Goal: Check status

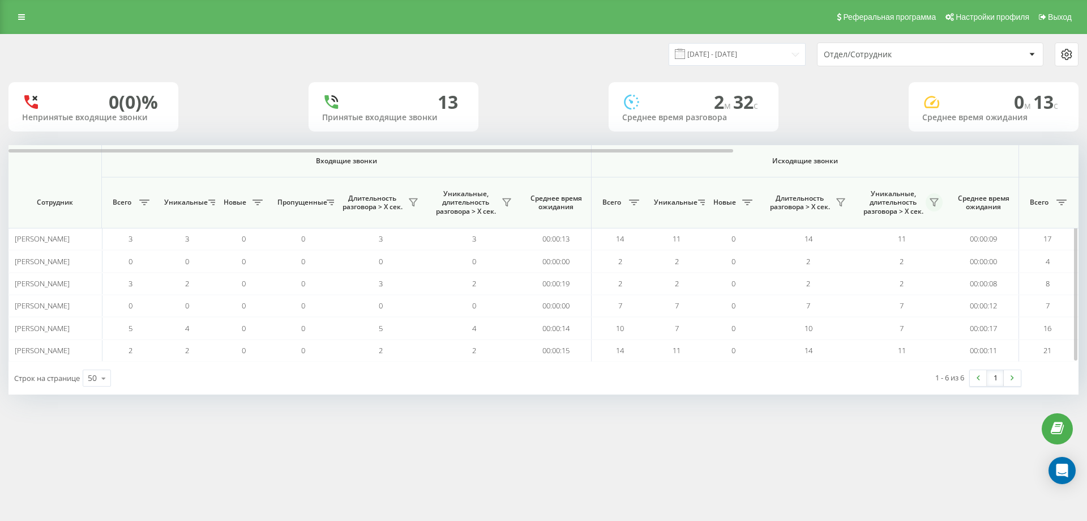
click at [933, 199] on icon at bounding box center [935, 202] width 8 height 7
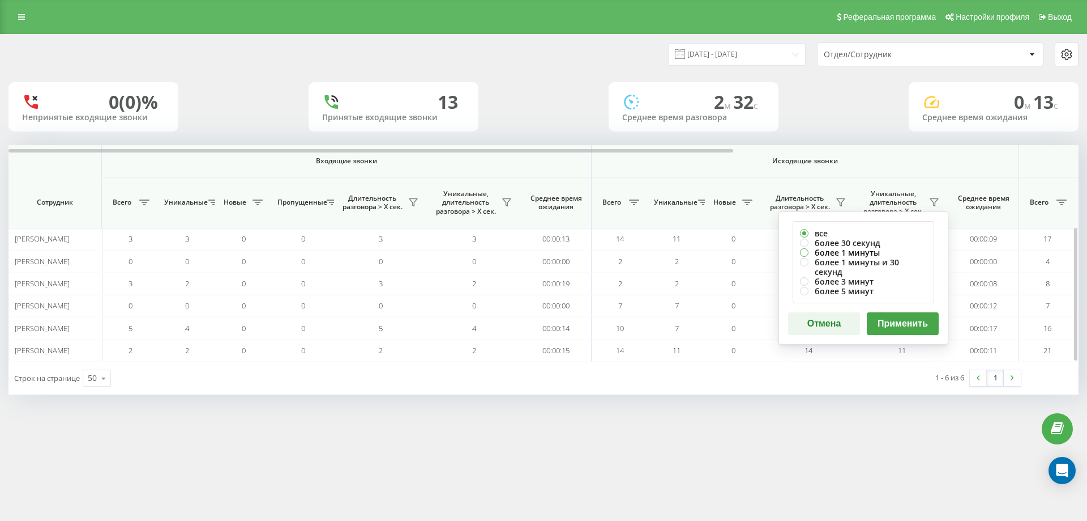
click at [870, 250] on label "более 1 минуты" at bounding box center [863, 253] width 127 height 10
radio input "true"
click at [902, 313] on button "Применить" at bounding box center [903, 323] width 72 height 23
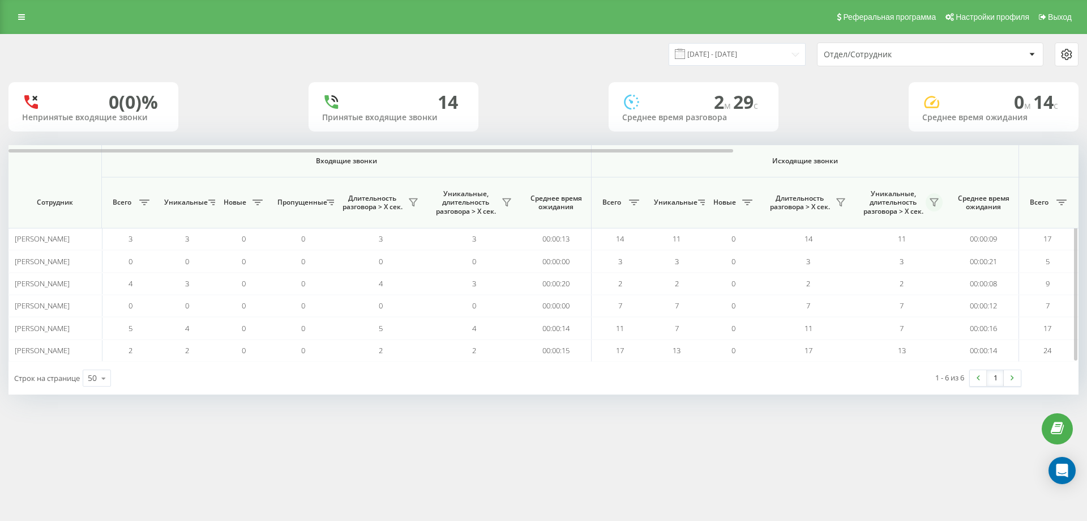
click at [940, 207] on button at bounding box center [934, 202] width 17 height 18
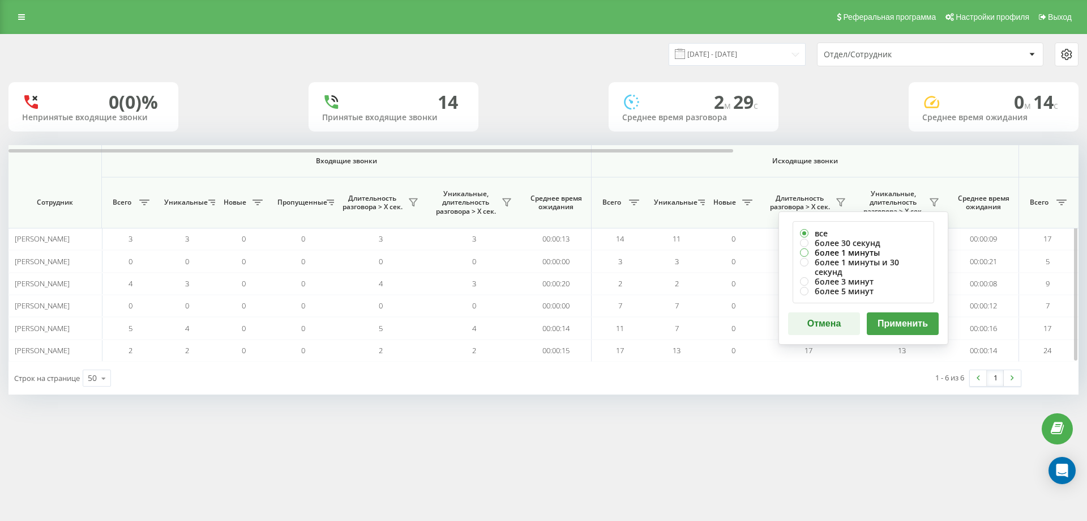
click at [890, 255] on label "более 1 минуты" at bounding box center [863, 253] width 127 height 10
radio input "true"
click at [886, 312] on button "Применить" at bounding box center [903, 323] width 72 height 23
